Goal: Navigation & Orientation: Understand site structure

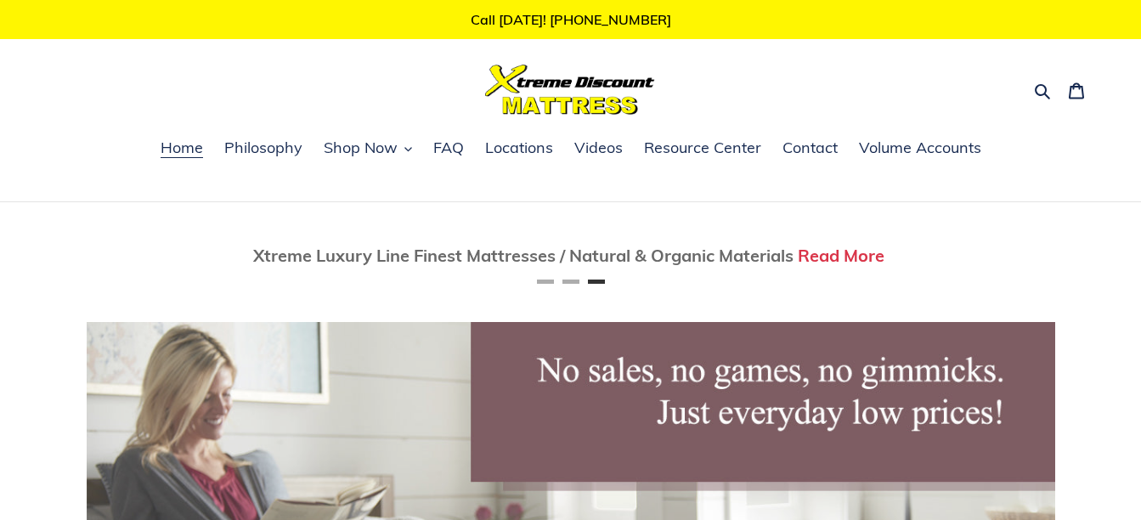
scroll to position [0, 1938]
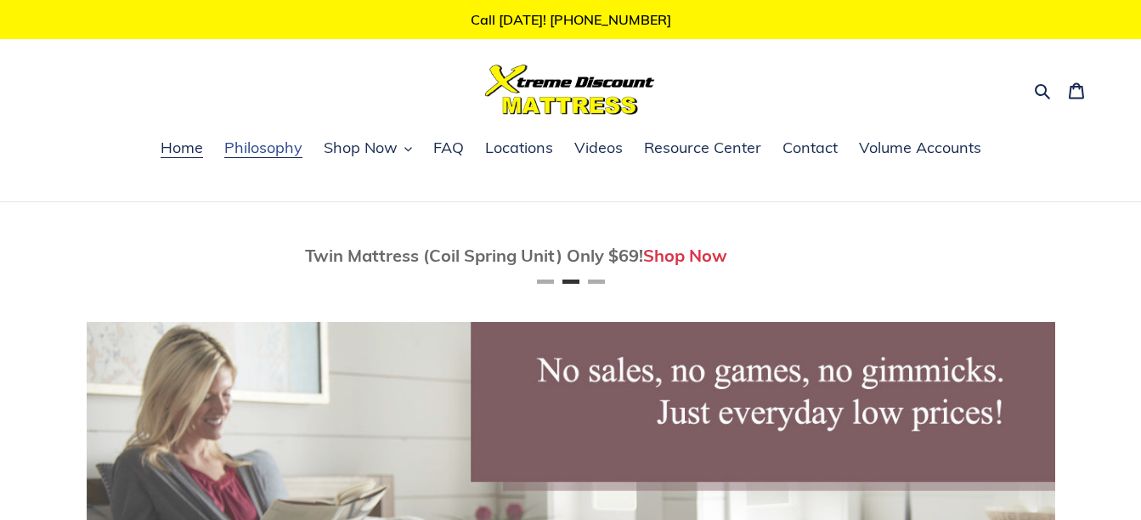
click at [259, 158] on span "Philosophy" at bounding box center [263, 148] width 78 height 20
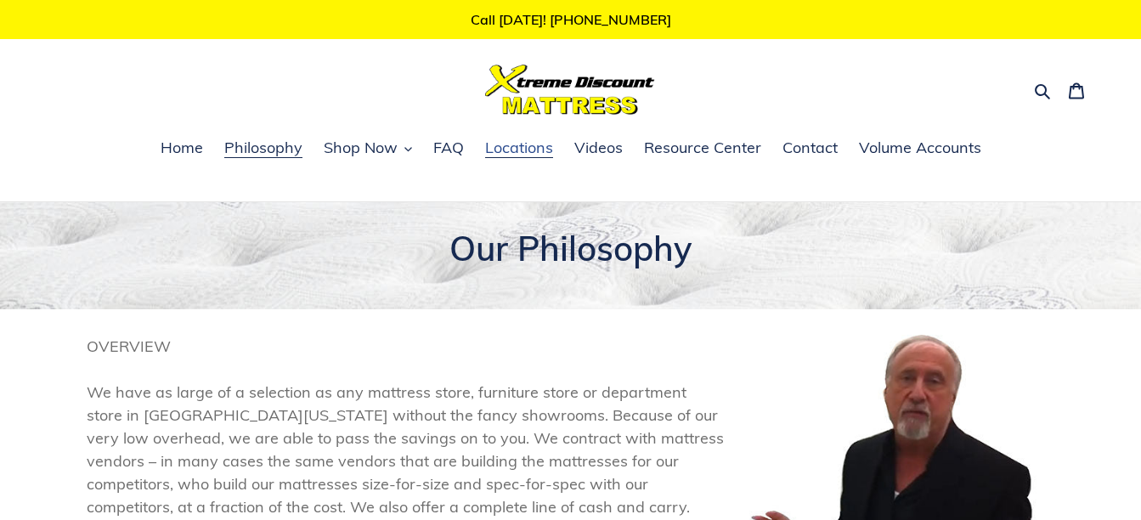
click at [534, 147] on span "Locations" at bounding box center [519, 148] width 68 height 20
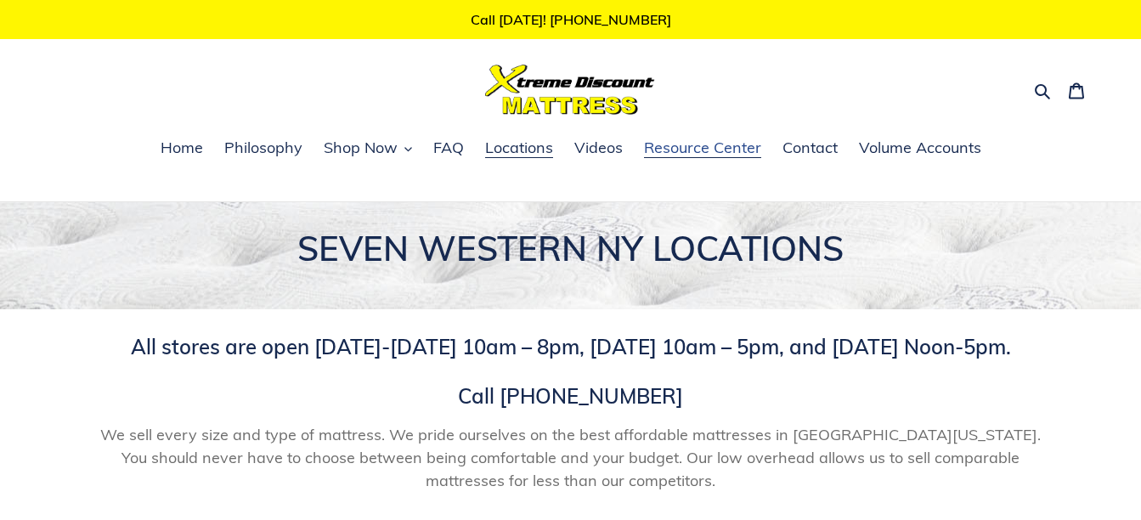
click at [711, 150] on span "Resource Center" at bounding box center [702, 148] width 117 height 20
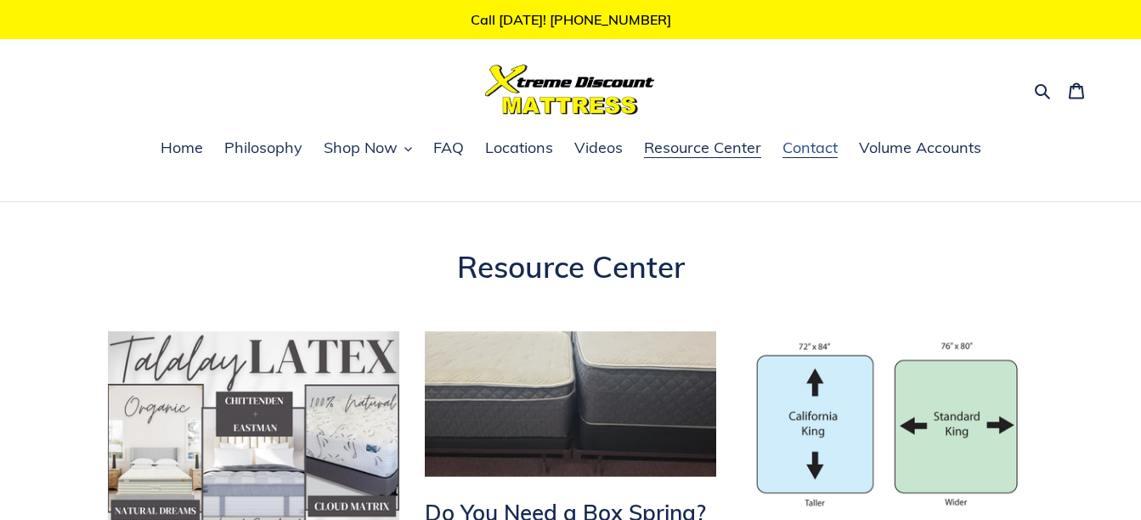
click at [835, 159] on link "Contact" at bounding box center [810, 148] width 72 height 25
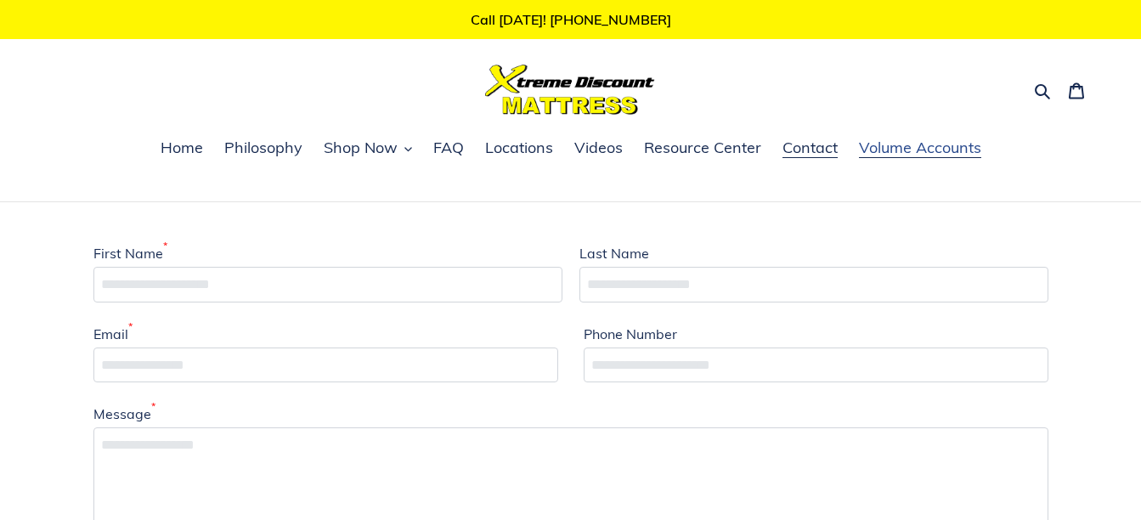
click at [895, 151] on span "Volume Accounts" at bounding box center [920, 148] width 122 height 20
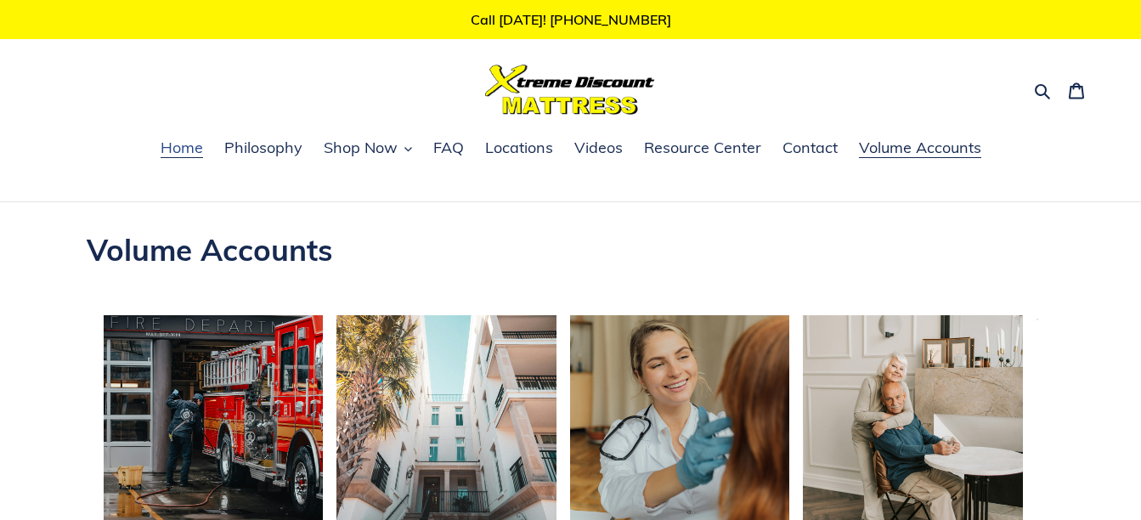
click at [168, 156] on span "Home" at bounding box center [182, 148] width 42 height 20
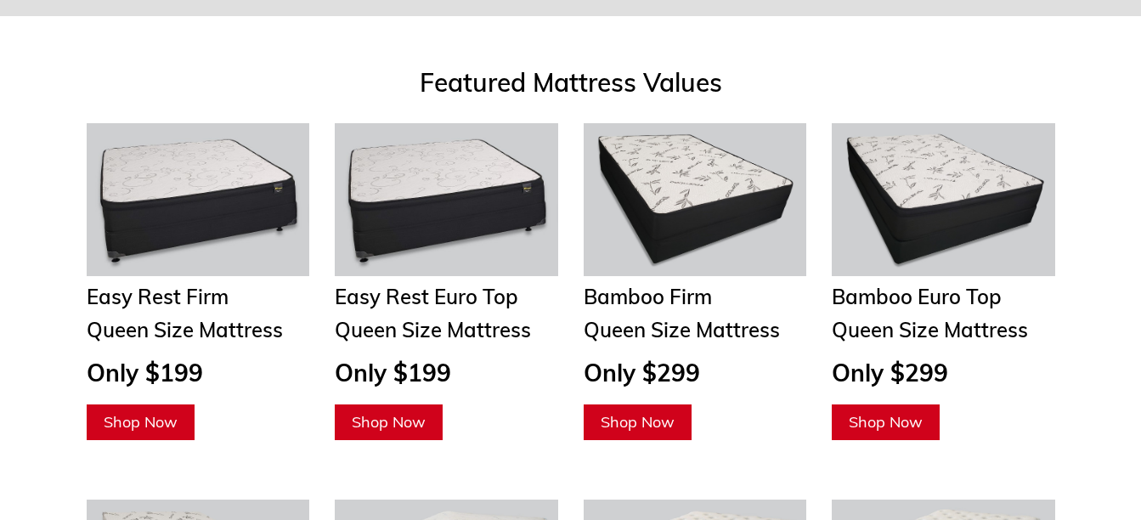
scroll to position [1366, 0]
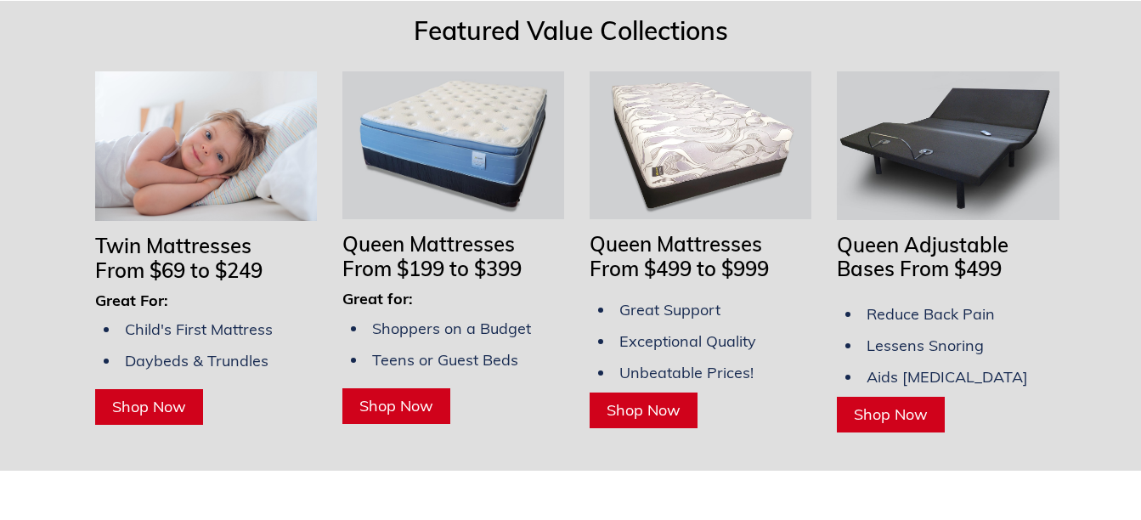
click at [913, 117] on img at bounding box center [948, 145] width 222 height 148
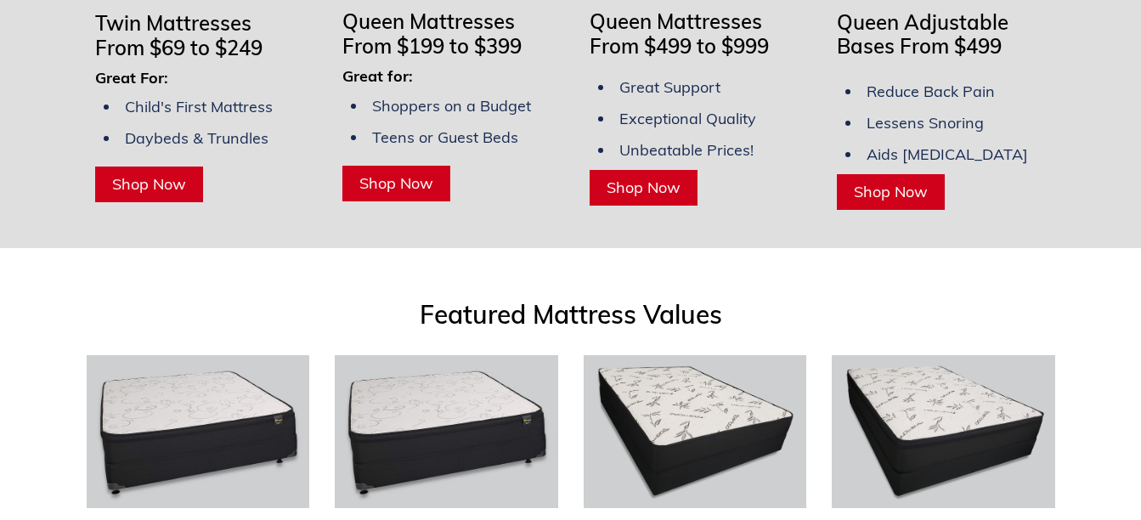
scroll to position [1134, 0]
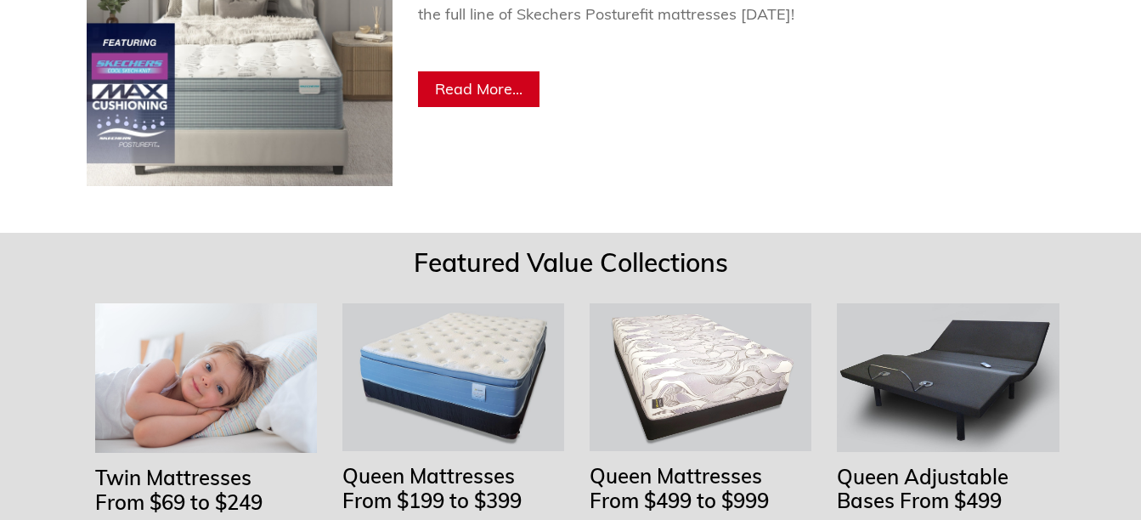
click at [448, 380] on img at bounding box center [454, 377] width 222 height 148
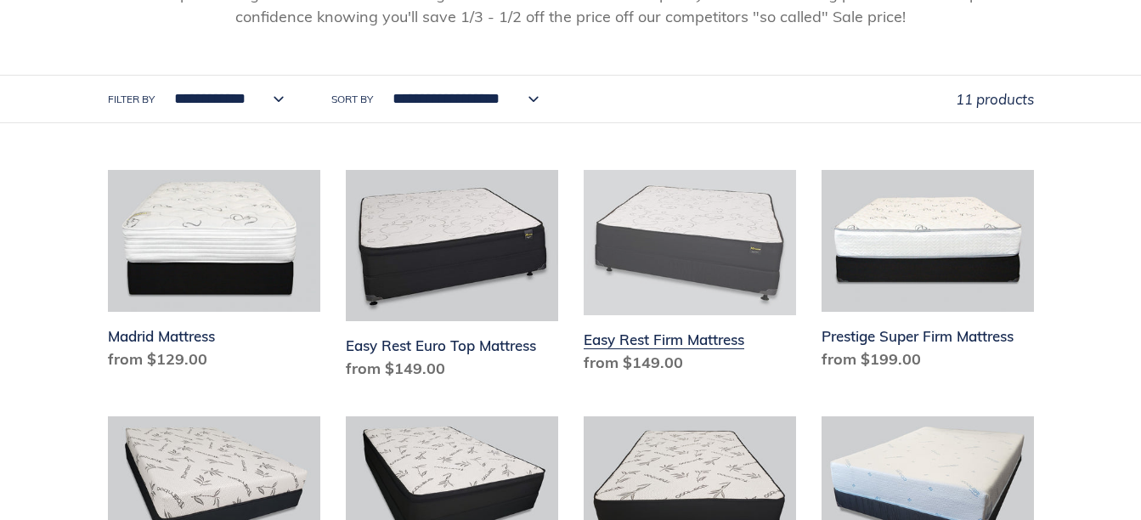
scroll to position [910, 0]
